Goal: Task Accomplishment & Management: Manage account settings

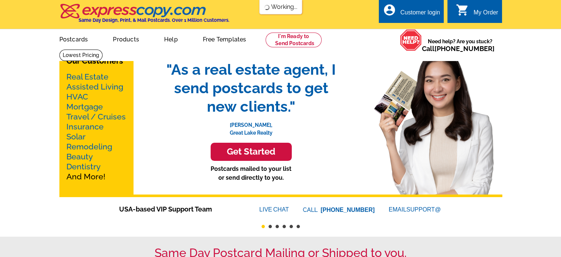
click at [410, 18] on div "Customer login" at bounding box center [420, 14] width 40 height 10
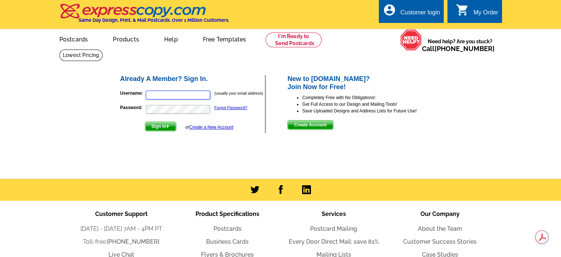
type input "[PERSON_NAME][EMAIL_ADDRESS][PERSON_NAME][DOMAIN_NAME]"
click at [166, 124] on span "Sign In" at bounding box center [160, 126] width 31 height 9
